Goal: Information Seeking & Learning: Learn about a topic

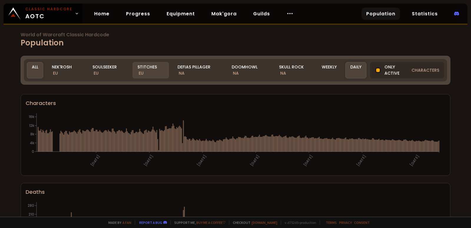
click at [147, 69] on div "Stitches EU" at bounding box center [151, 70] width 37 height 17
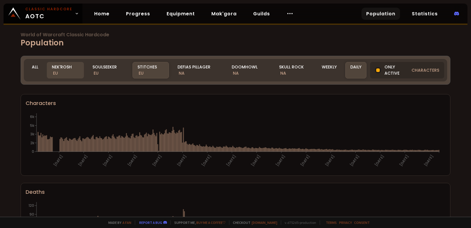
click at [71, 74] on div "Nek'Rosh EU" at bounding box center [65, 70] width 37 height 17
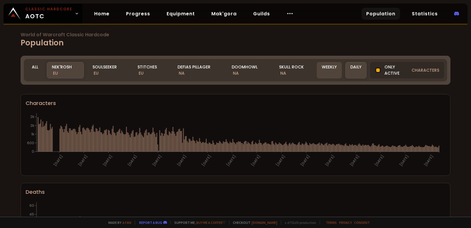
click at [328, 68] on div "Weekly" at bounding box center [329, 70] width 25 height 17
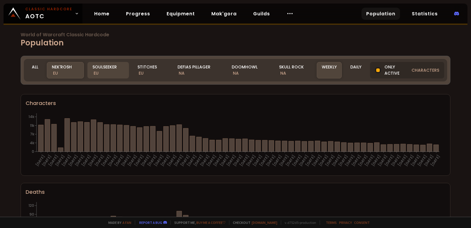
click at [100, 66] on div "Soulseeker EU" at bounding box center [109, 70] width 42 height 17
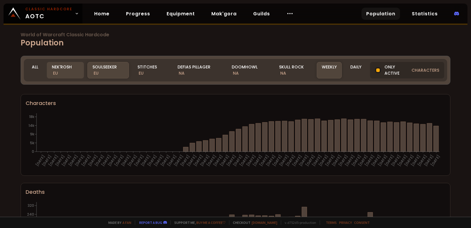
click at [60, 72] on div "Nek'Rosh EU" at bounding box center [65, 70] width 37 height 17
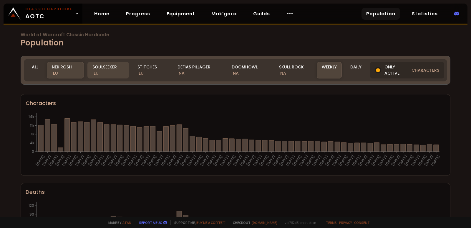
click at [115, 74] on div "Soulseeker EU" at bounding box center [109, 70] width 42 height 17
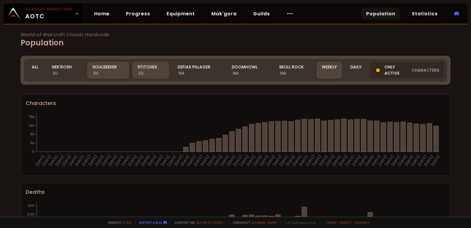
click at [151, 66] on div "Stitches EU" at bounding box center [151, 70] width 37 height 17
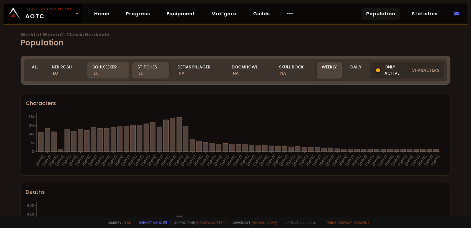
click at [105, 67] on div "Soulseeker EU" at bounding box center [109, 70] width 42 height 17
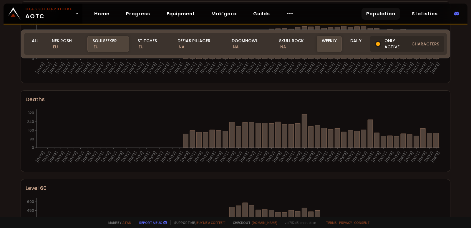
scroll to position [88, 0]
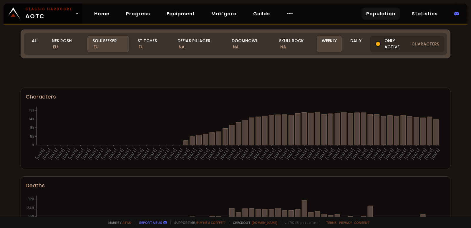
scroll to position [88, 0]
